Goal: Find contact information: Find contact information

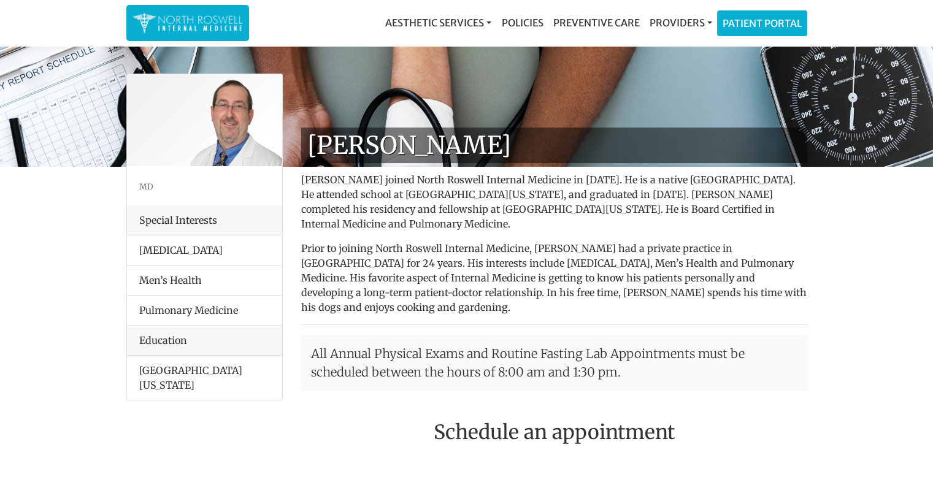
copy h1 "[PERSON_NAME]"
drag, startPoint x: 518, startPoint y: 144, endPoint x: 304, endPoint y: 152, distance: 213.6
click at [304, 152] on h1 "[PERSON_NAME]" at bounding box center [554, 146] width 506 height 36
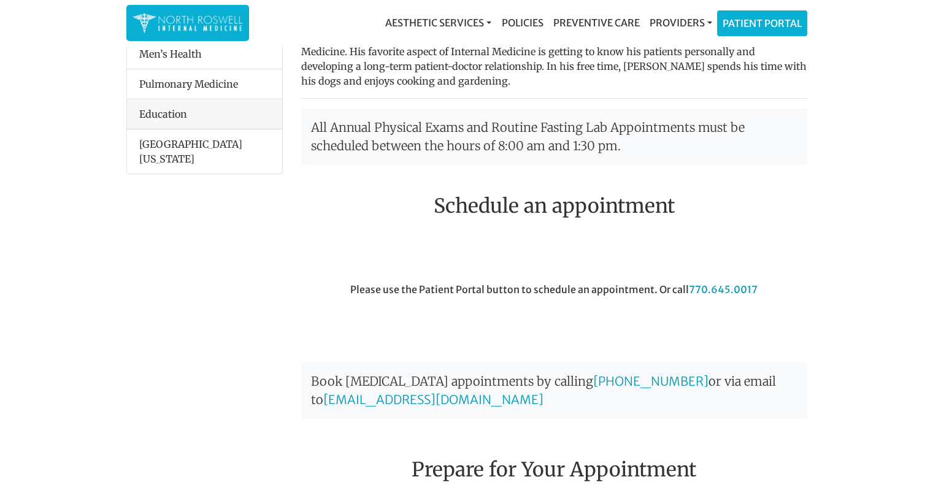
scroll to position [245, 0]
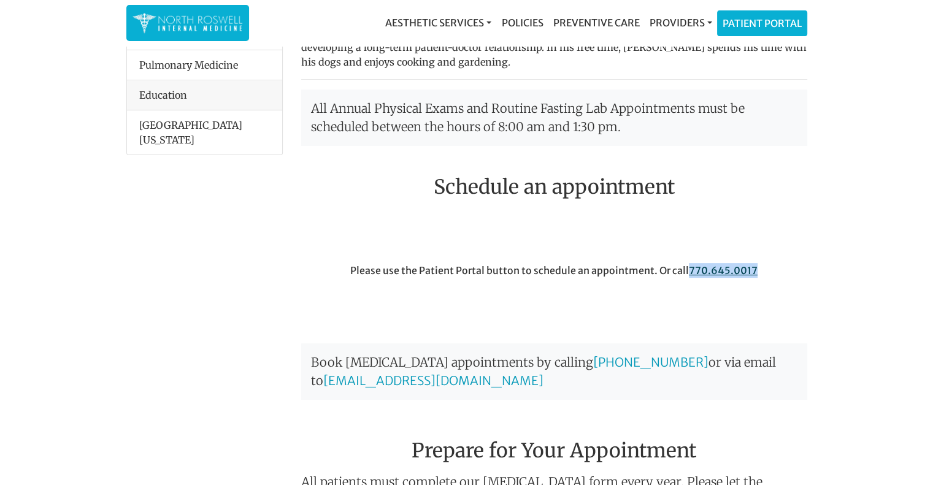
copy link "770.645.0017"
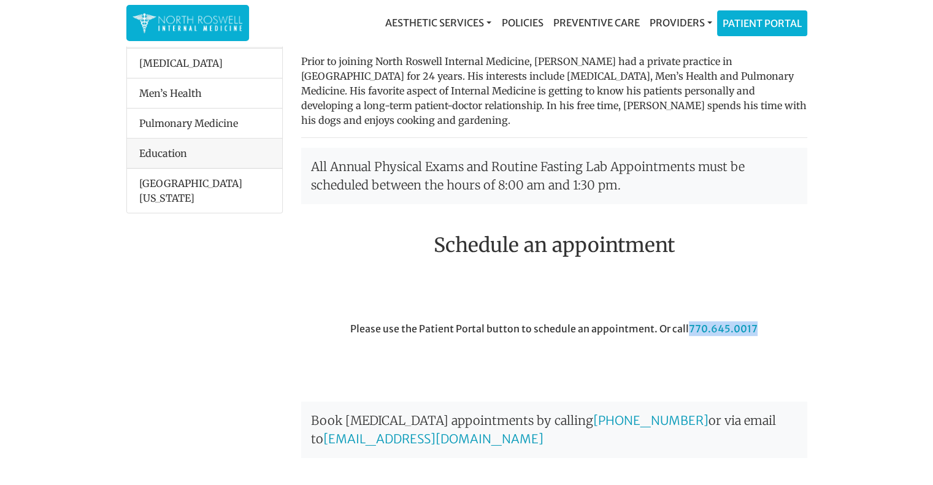
scroll to position [0, 0]
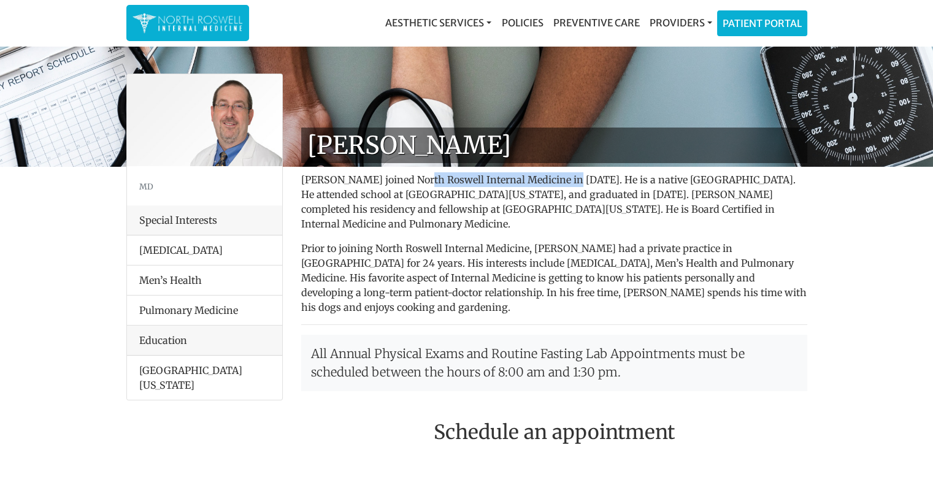
drag, startPoint x: 567, startPoint y: 180, endPoint x: 416, endPoint y: 178, distance: 150.3
click at [416, 178] on p "[PERSON_NAME] joined North Roswell Internal Medicine in [DATE]. He is a native …" at bounding box center [554, 201] width 506 height 59
copy p "North Roswell Internal Medicine"
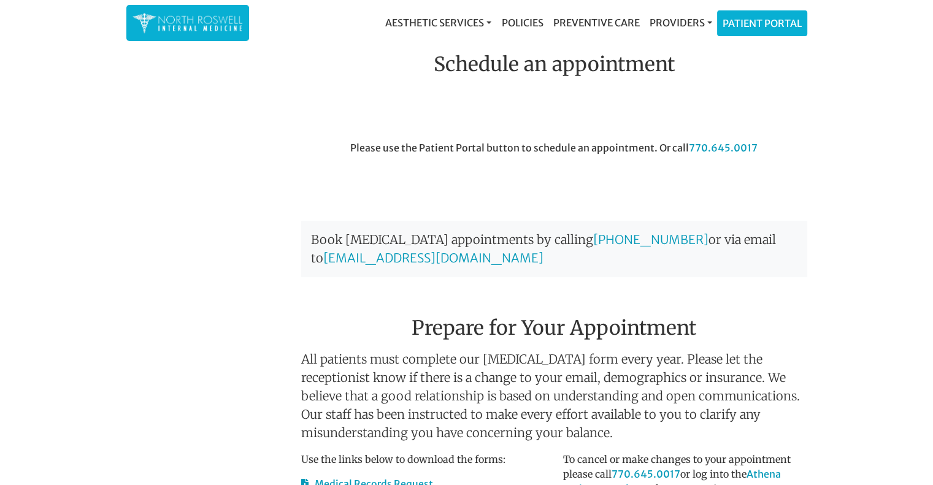
scroll to position [736, 0]
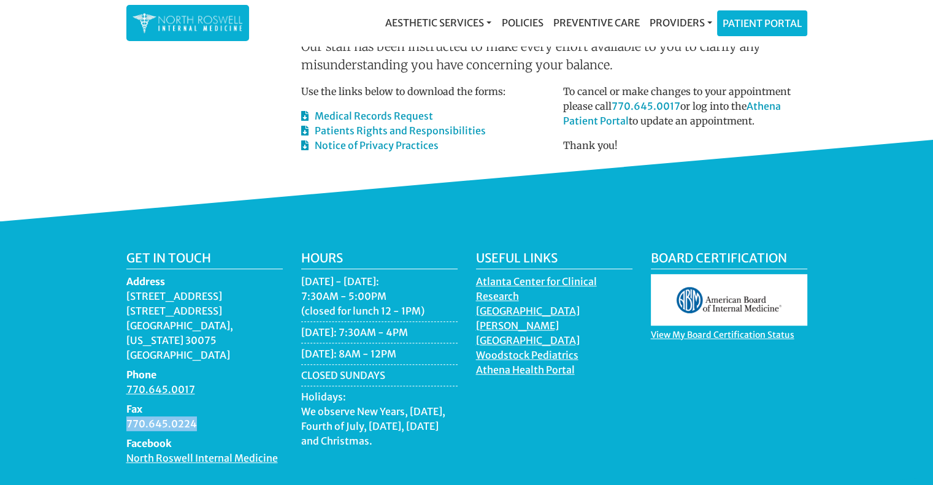
drag, startPoint x: 206, startPoint y: 393, endPoint x: 125, endPoint y: 395, distance: 81.0
click at [126, 416] on dd "770.645.0224" at bounding box center [204, 423] width 156 height 15
copy dd "770.645.0224"
drag, startPoint x: 241, startPoint y: 308, endPoint x: 124, endPoint y: 283, distance: 119.2
click at [124, 283] on div "Get in touch Address [STREET_ADDRESS][US_STATE] Phone 770.645.0017 Fax 770.645.…" at bounding box center [204, 363] width 175 height 224
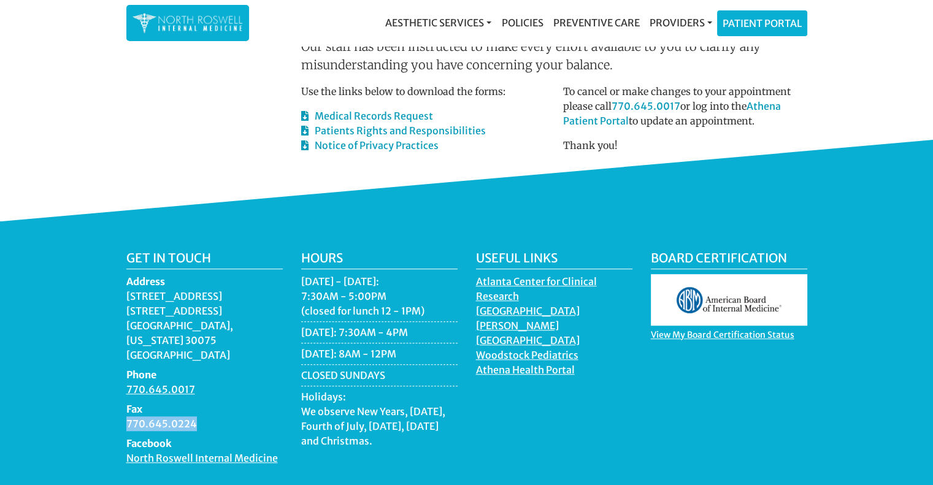
copy dd "[STREET_ADDRESS][US_STATE]"
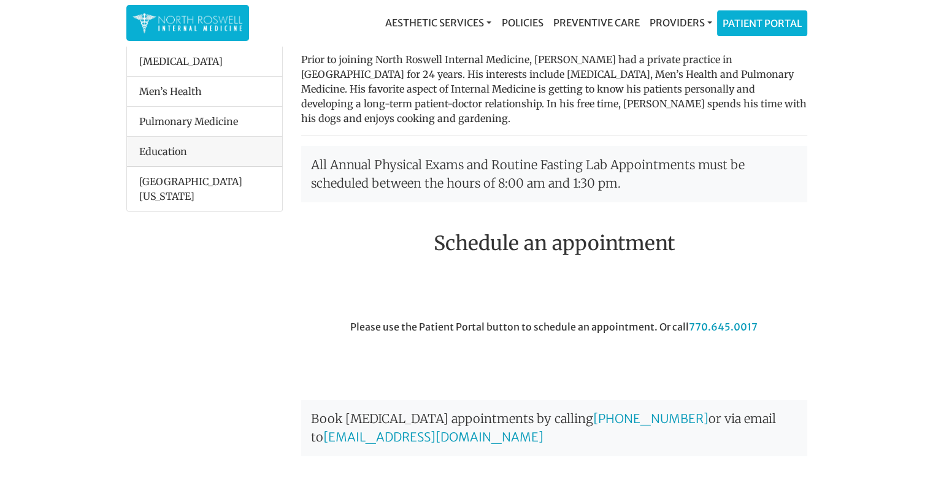
scroll to position [0, 0]
